Goal: Information Seeking & Learning: Learn about a topic

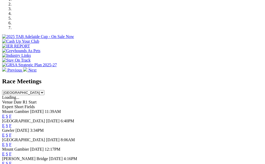
scroll to position [168, 0]
click at [5, 133] on link "E" at bounding box center [3, 135] width 3 height 4
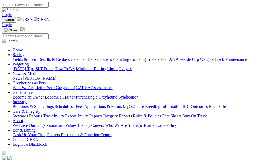
scroll to position [168, 0]
